Goal: Task Accomplishment & Management: Use online tool/utility

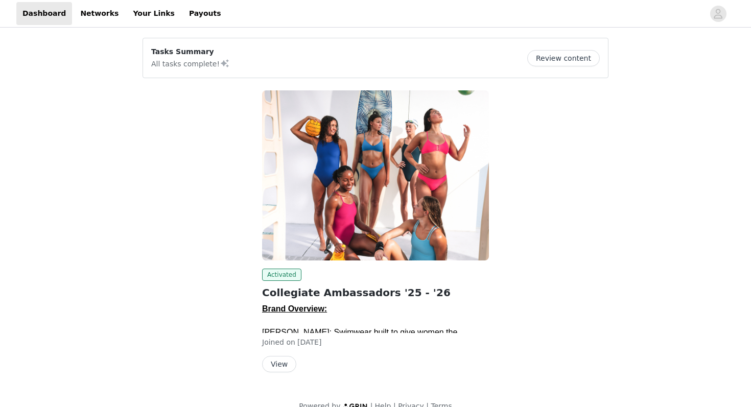
click at [281, 359] on button "View" at bounding box center [279, 364] width 34 height 16
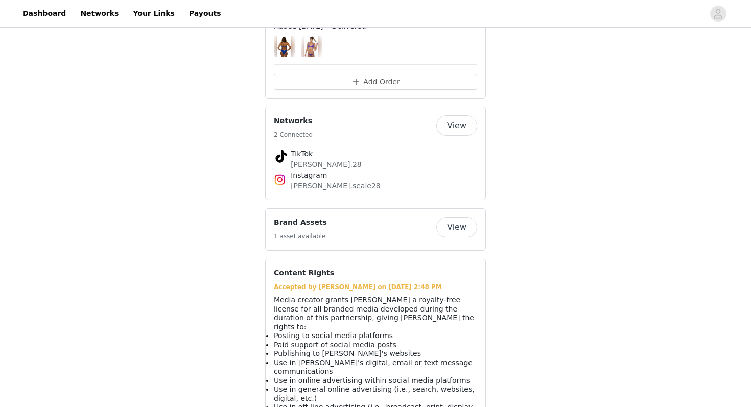
scroll to position [952, 0]
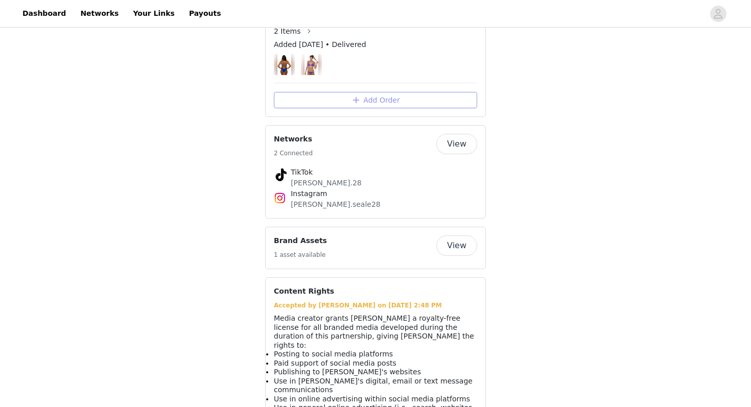
click at [380, 92] on button "Add Order" at bounding box center [375, 100] width 203 height 16
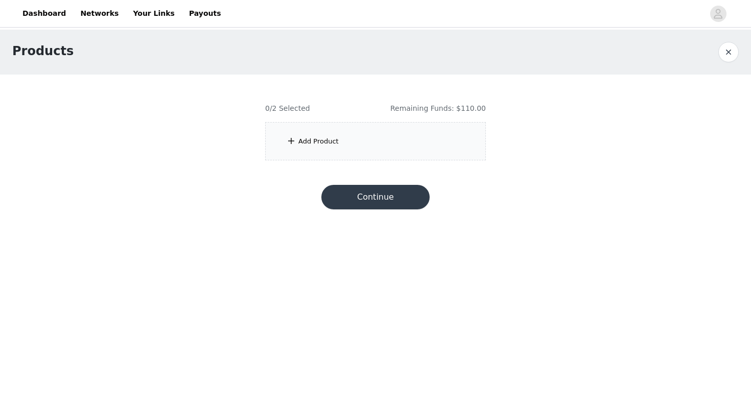
click at [358, 135] on div "Add Product" at bounding box center [375, 141] width 221 height 38
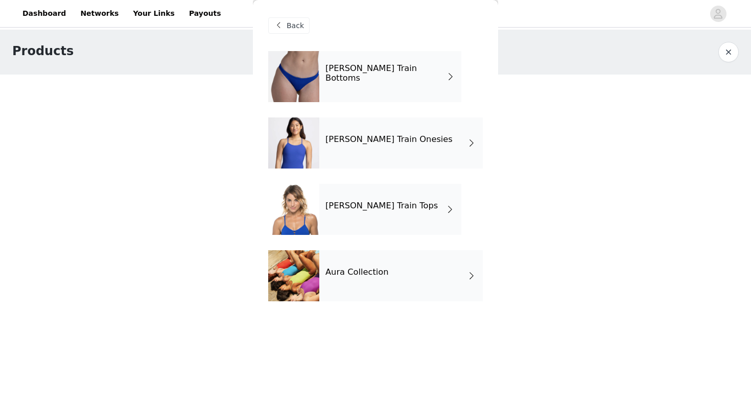
click at [459, 283] on div "Aura Collection" at bounding box center [401, 275] width 164 height 51
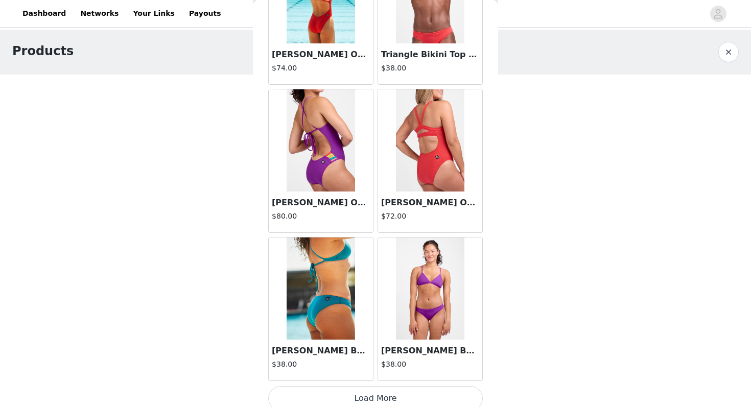
scroll to position [1157, 0]
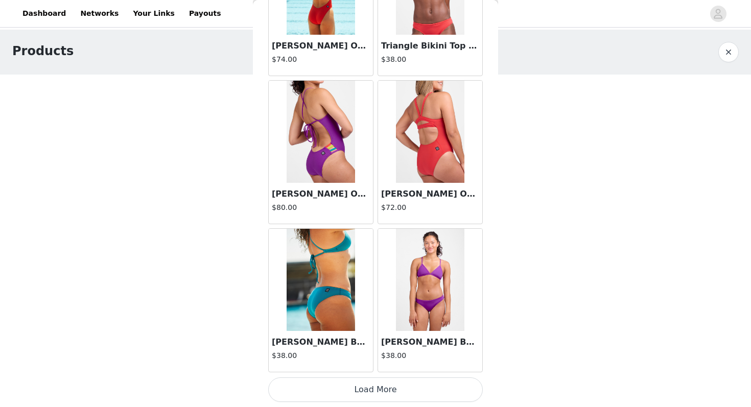
click at [385, 388] on button "Load More" at bounding box center [375, 390] width 215 height 25
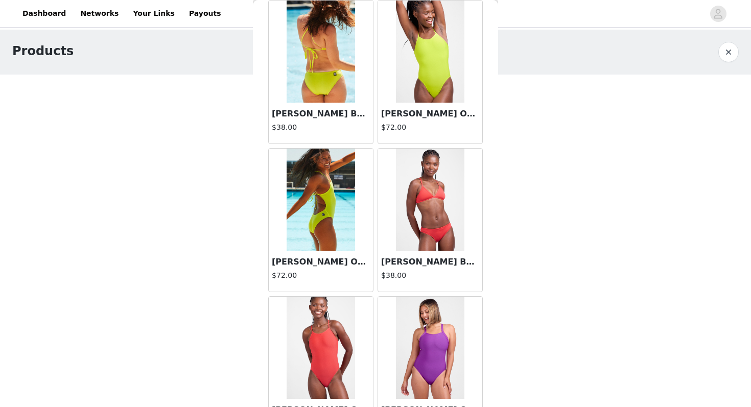
scroll to position [0, 0]
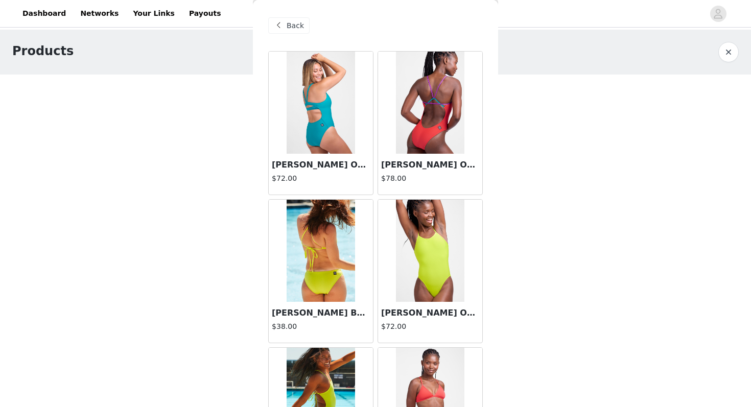
click at [285, 22] on div "Back" at bounding box center [288, 25] width 41 height 16
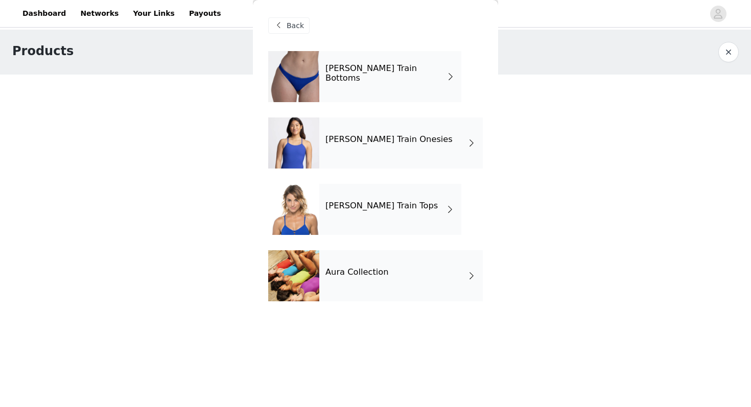
click at [438, 89] on div "[PERSON_NAME] Train Bottoms" at bounding box center [390, 76] width 142 height 51
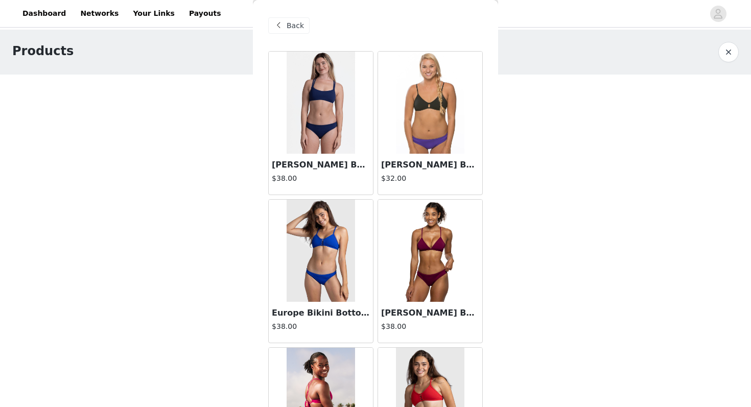
click at [280, 23] on span at bounding box center [278, 25] width 12 height 12
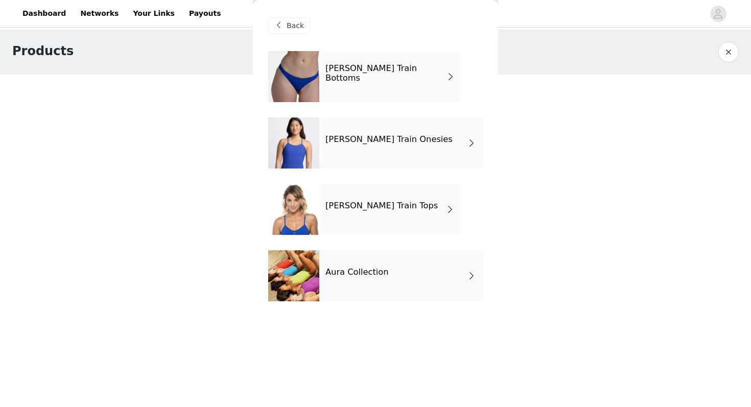
click at [436, 151] on div "[PERSON_NAME] Train Onesies" at bounding box center [401, 143] width 164 height 51
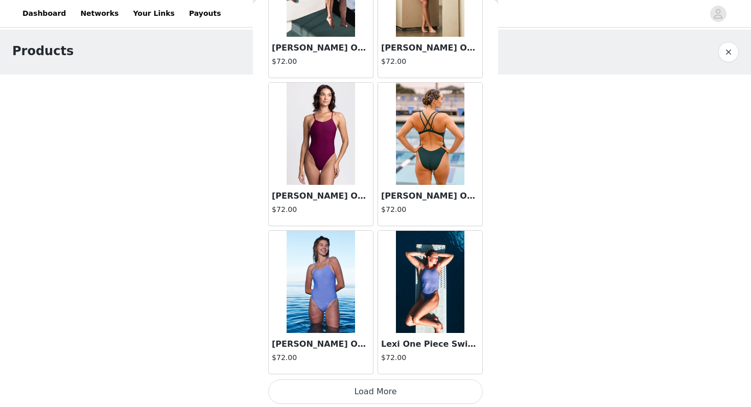
scroll to position [1157, 0]
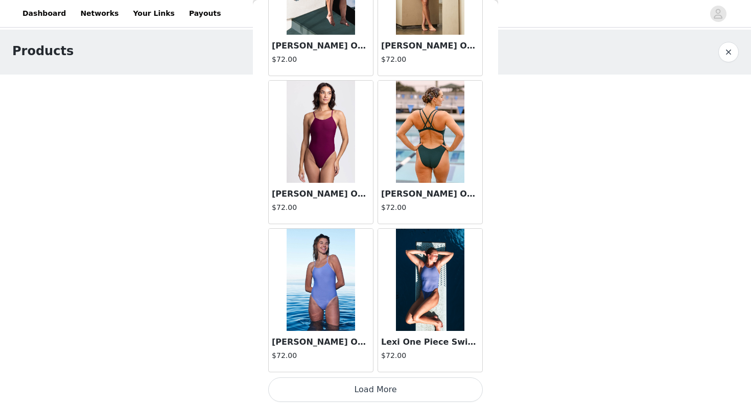
click at [340, 390] on button "Load More" at bounding box center [375, 390] width 215 height 25
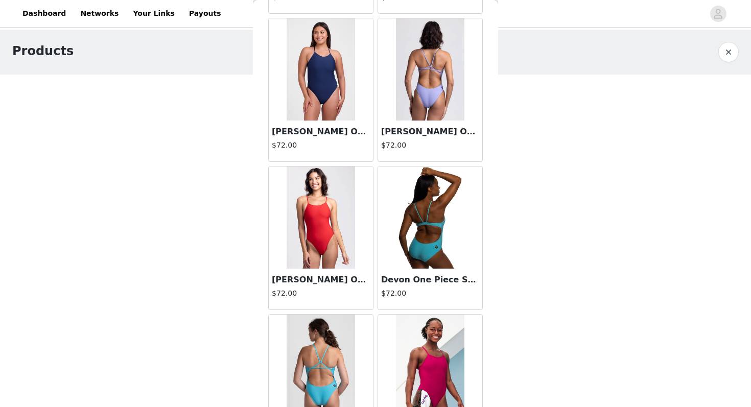
scroll to position [2639, 0]
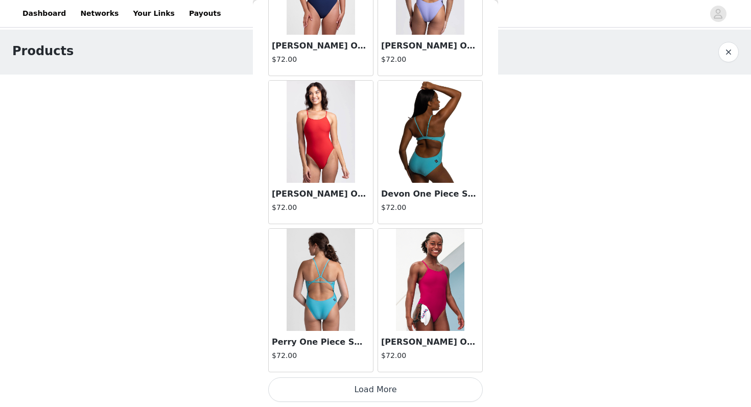
click at [366, 388] on button "Load More" at bounding box center [375, 390] width 215 height 25
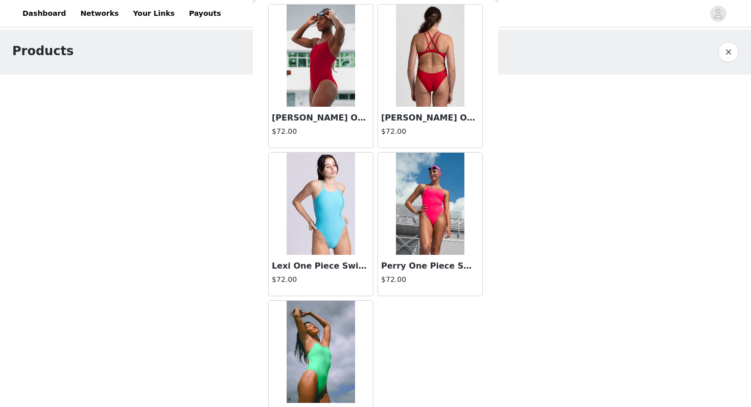
scroll to position [3644, 0]
